Goal: Task Accomplishment & Management: Manage account settings

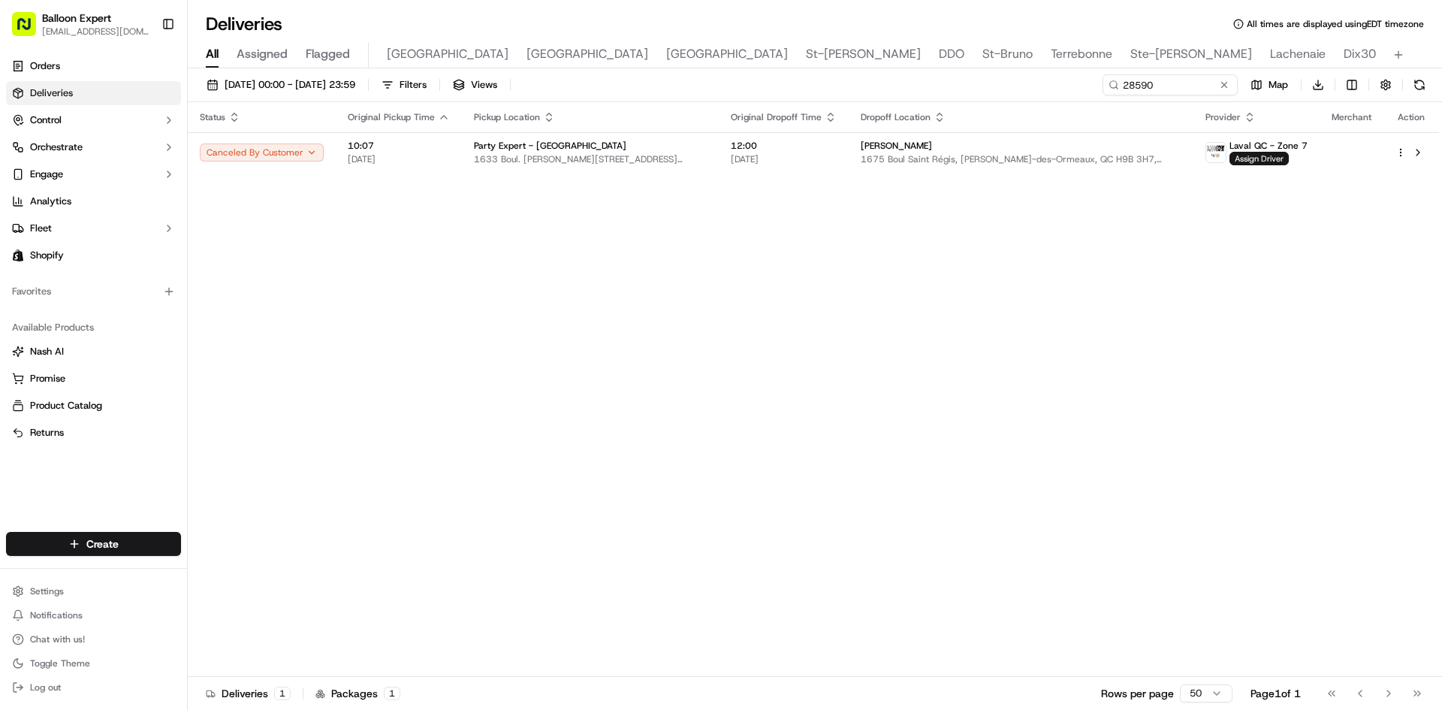
click at [65, 90] on span "Deliveries" at bounding box center [51, 93] width 43 height 14
click at [171, 118] on icon "button" at bounding box center [169, 120] width 12 height 12
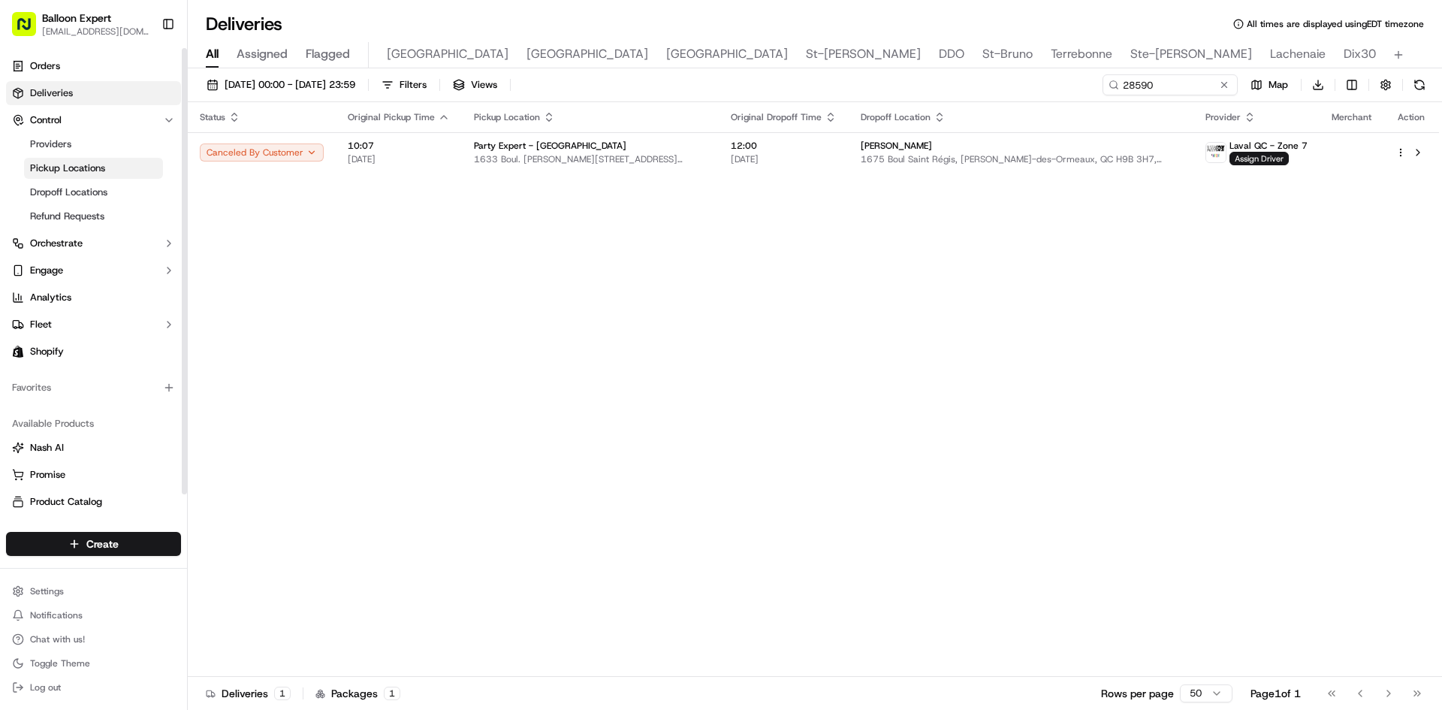
click at [61, 163] on span "Pickup Locations" at bounding box center [67, 169] width 75 height 14
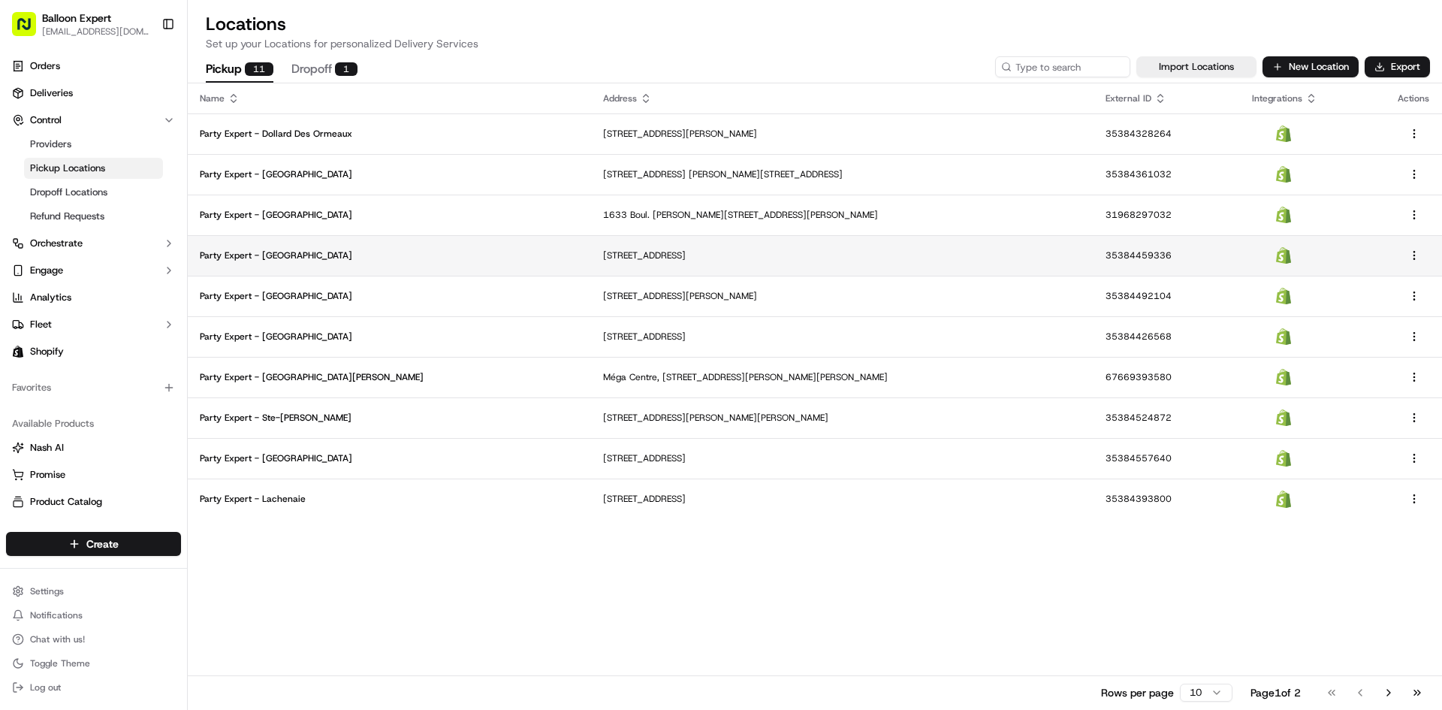
click at [257, 258] on p "Party Expert - [GEOGRAPHIC_DATA]" at bounding box center [389, 255] width 379 height 12
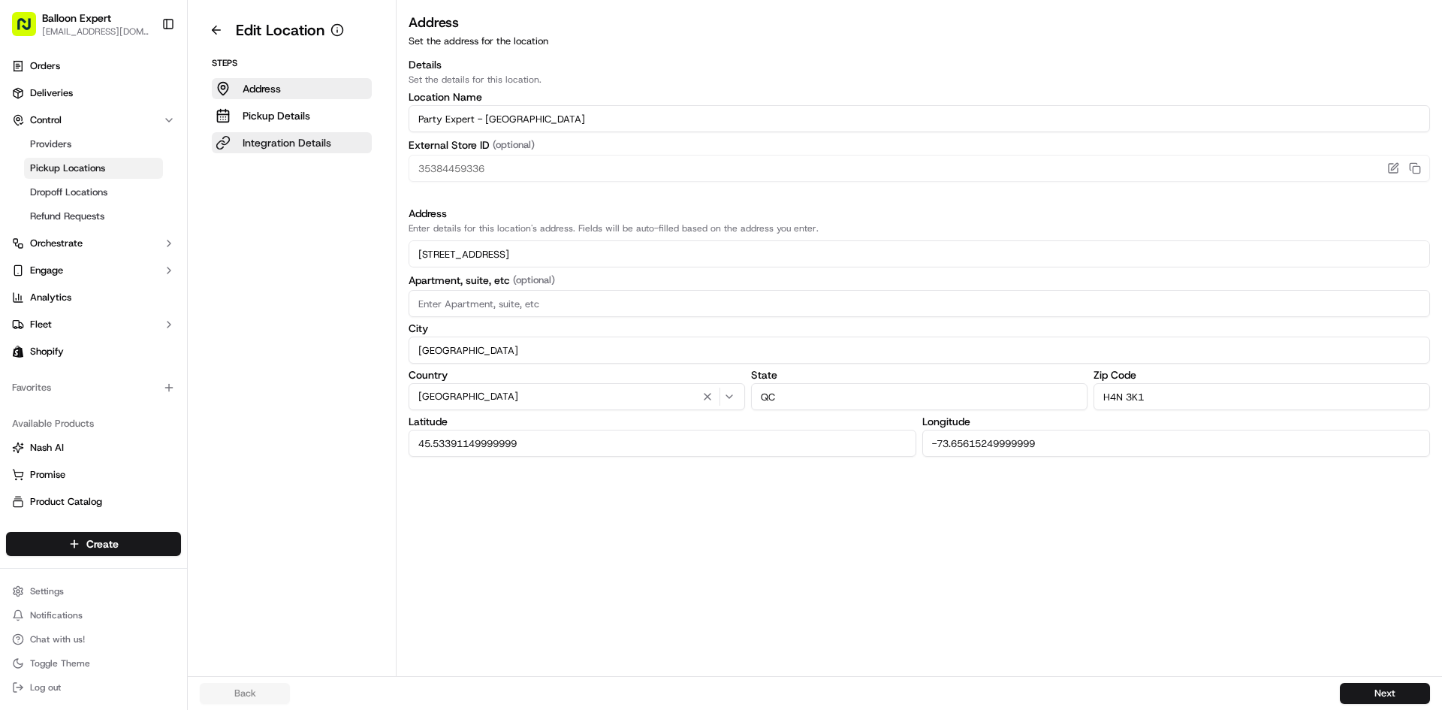
click at [267, 138] on p "Integration Details" at bounding box center [287, 142] width 89 height 15
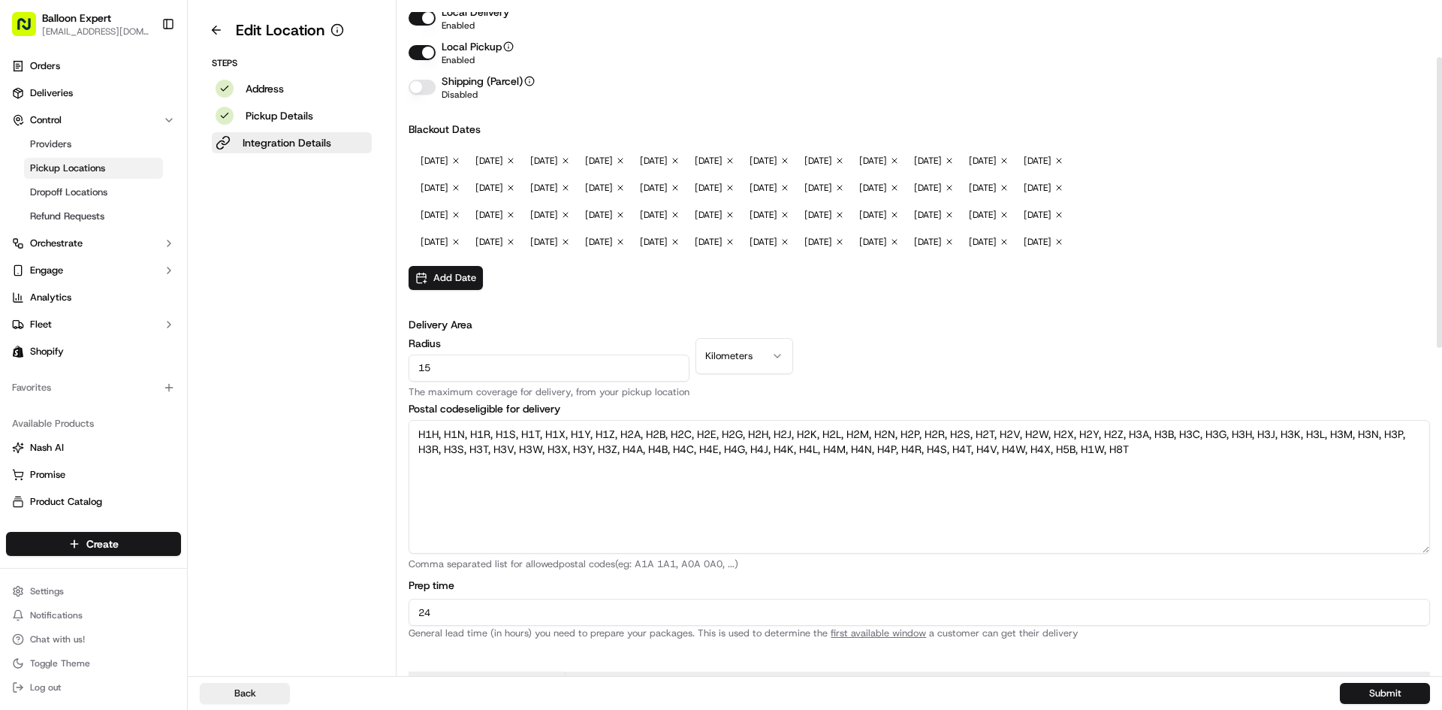
scroll to position [300, 0]
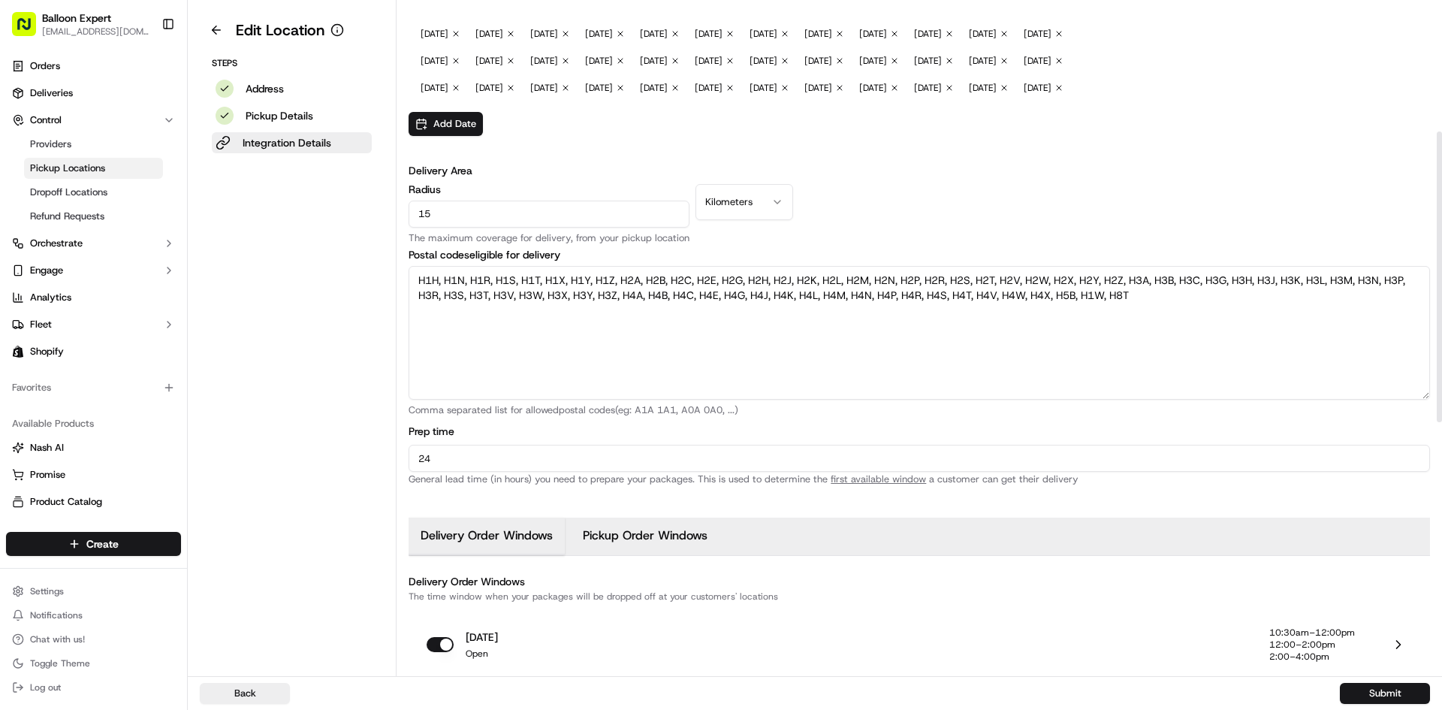
click at [470, 390] on textarea "H1H, H1N, H1R, H1S, H1T, H1X, H1Y, H1Z, H2A, H2B, H2C, H2E, H2G, H2H, H2J, H2K,…" at bounding box center [920, 333] width 1022 height 134
type textarea "H1H, H1N, H1P, H1R, H1S, H1T, H1X, H1Y, H1Z, H2A, H2B, H2C, H2E, H2G, H2H, H2J,…"
click at [1386, 694] on button "Submit" at bounding box center [1385, 693] width 90 height 21
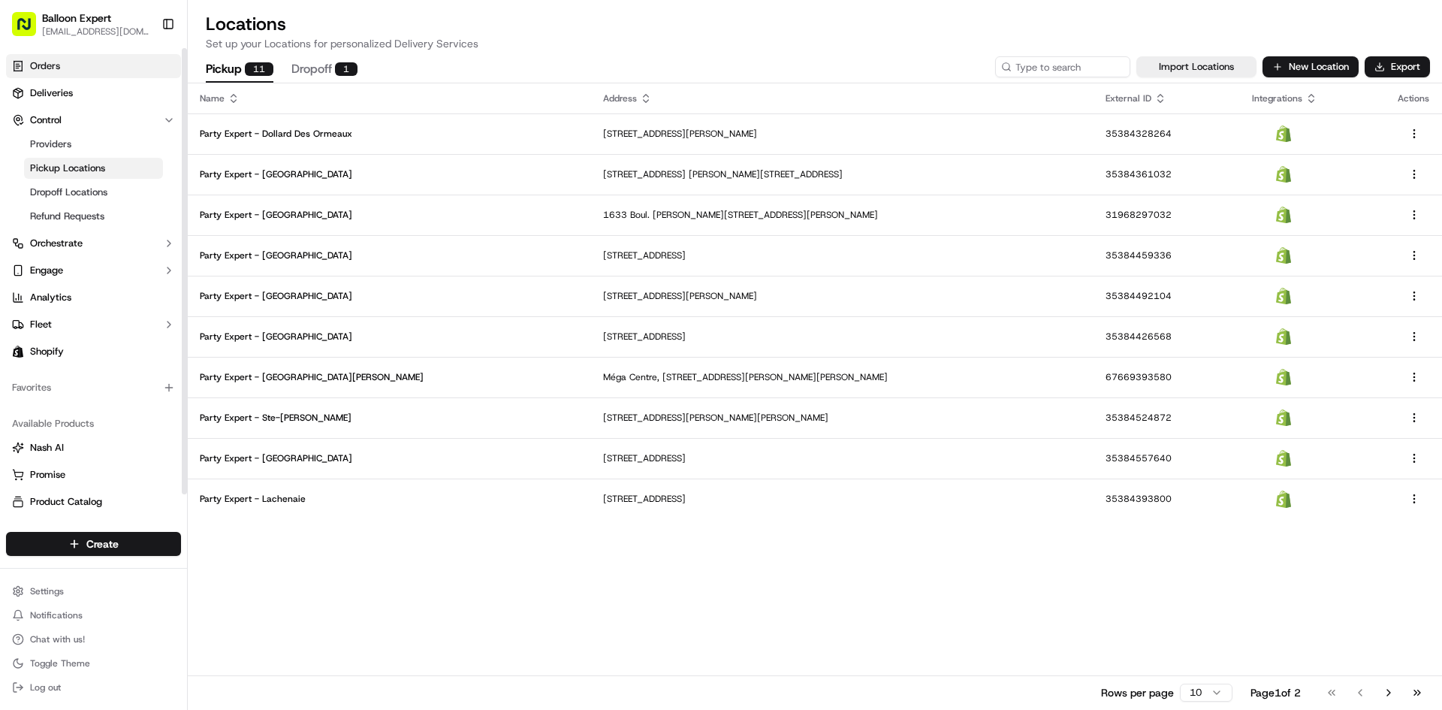
click at [53, 61] on span "Orders" at bounding box center [45, 66] width 30 height 14
